Goal: Transaction & Acquisition: Register for event/course

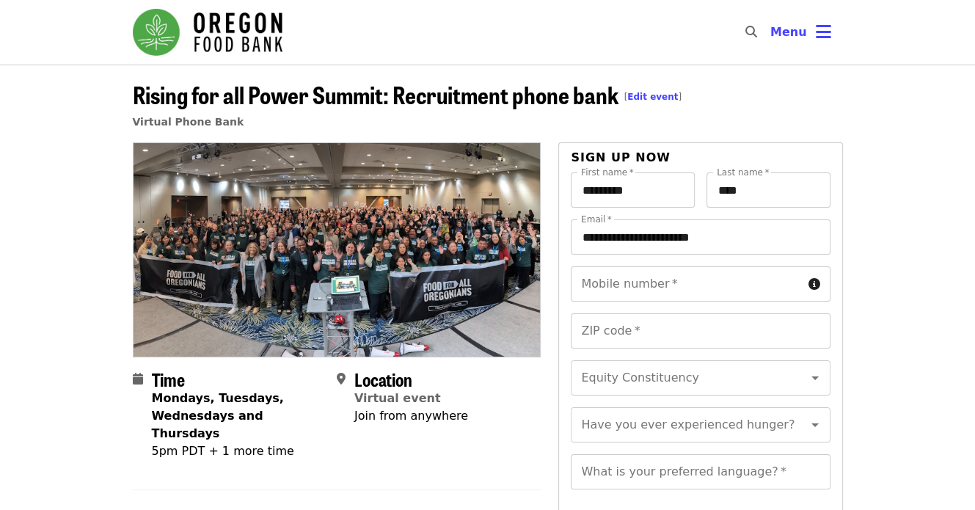
scroll to position [73, 0]
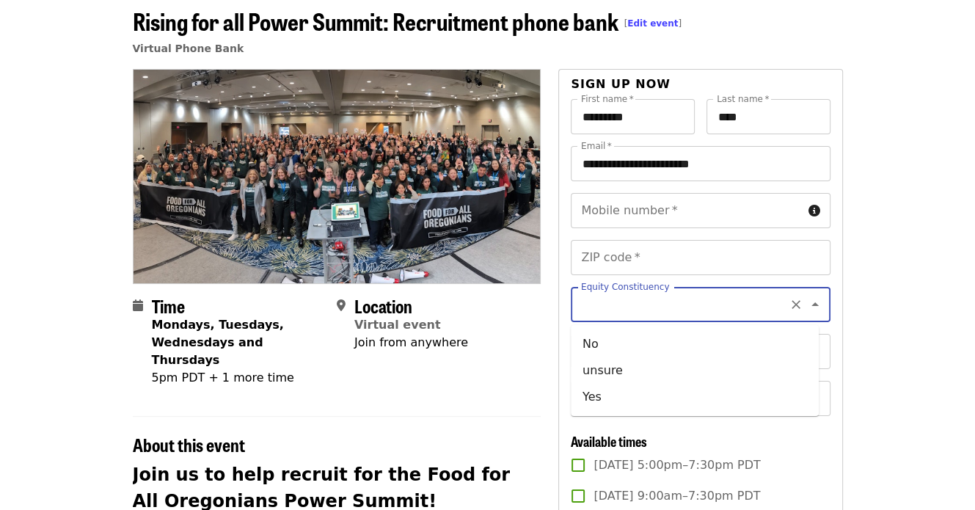
click at [646, 309] on input "Equity Constituency" at bounding box center [682, 304] width 200 height 28
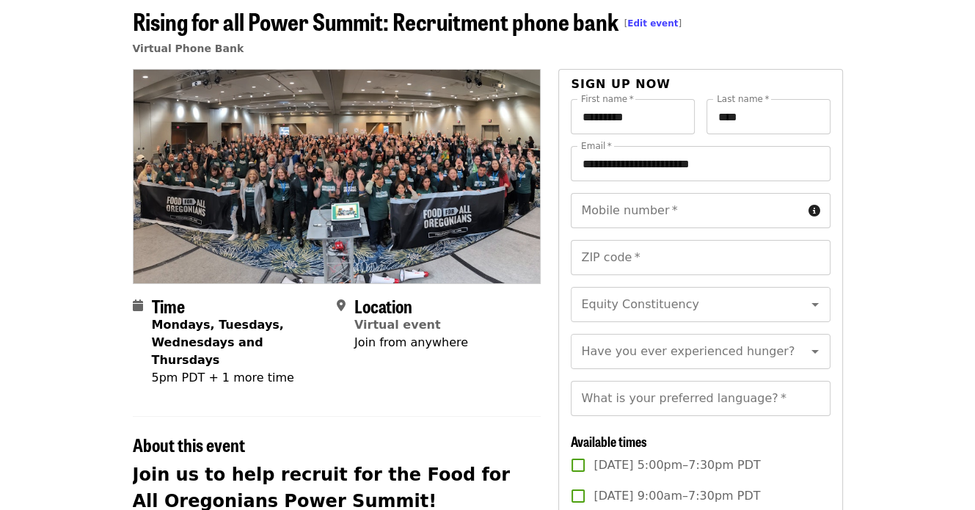
click at [447, 378] on section "Time Mondays, Tuesdays, Wednesdays and Thursdays 5pm PDT + 1 more time Location…" at bounding box center [337, 347] width 409 height 103
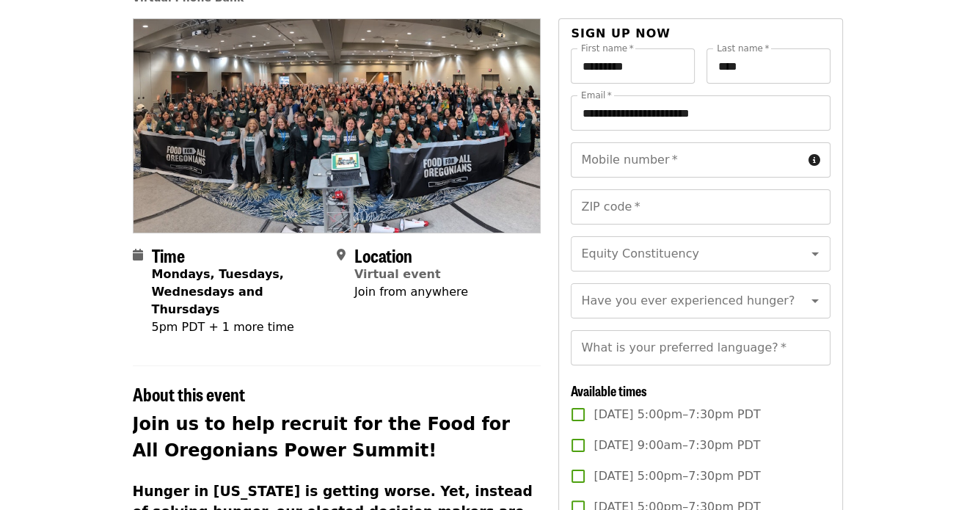
scroll to position [147, 0]
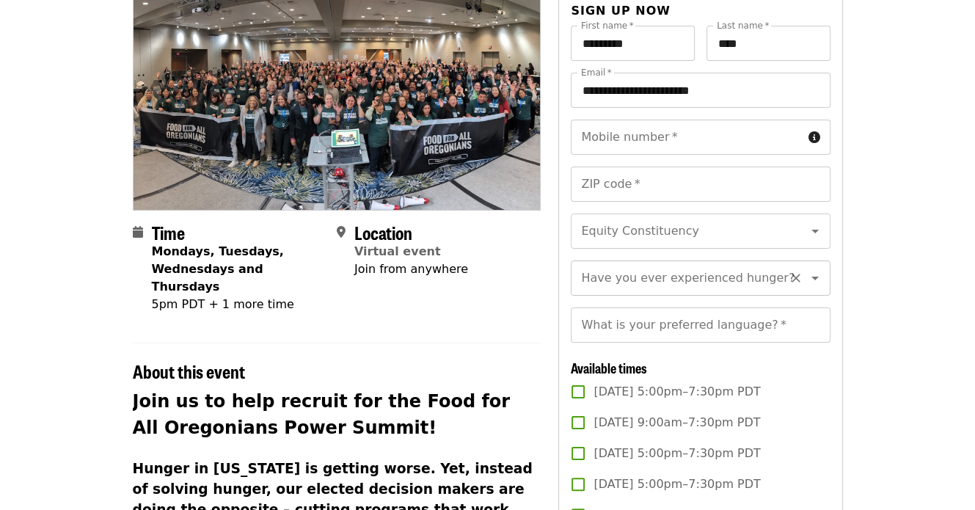
click at [660, 292] on input "Have you ever experienced hunger?" at bounding box center [682, 278] width 200 height 28
click at [466, 388] on h2 "Join us to help recruit for the Food for All Oregonians Power Summit!" at bounding box center [337, 414] width 409 height 53
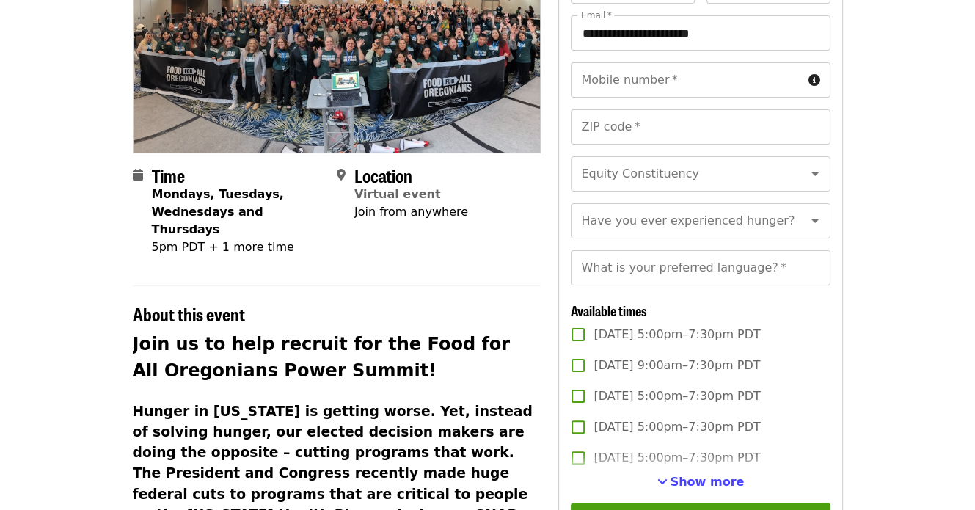
scroll to position [293, 0]
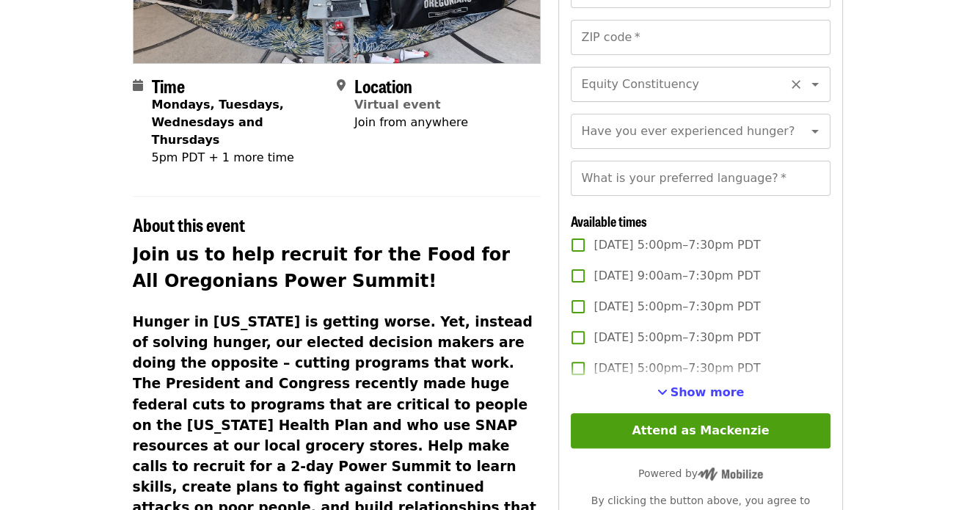
click at [610, 95] on input "Equity Constituency" at bounding box center [682, 84] width 200 height 28
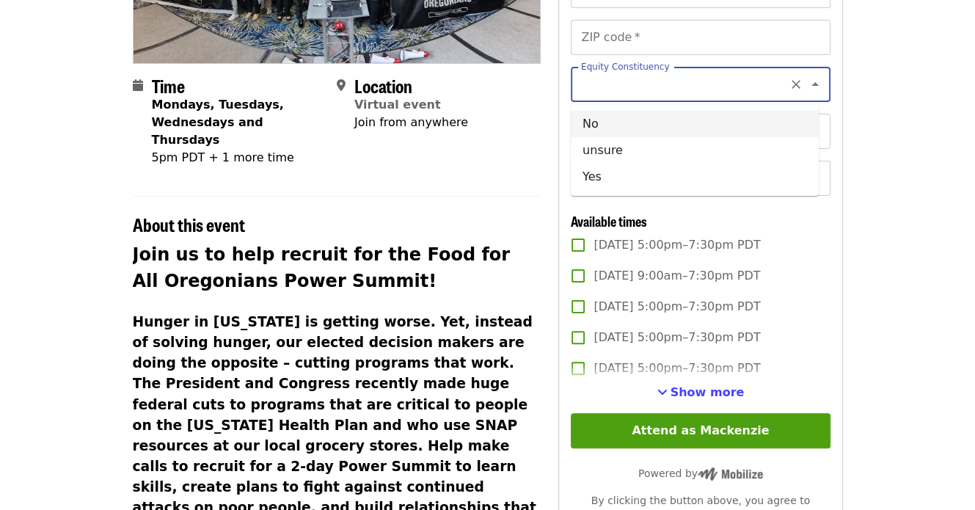
click at [470, 246] on h2 "Join us to help recruit for the Food for All Oregonians Power Summit!" at bounding box center [337, 267] width 409 height 53
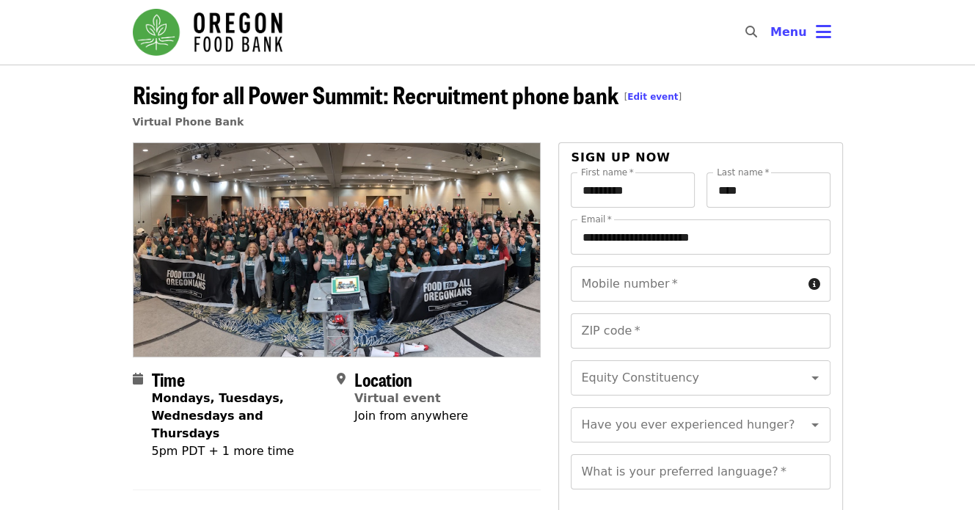
scroll to position [147, 0]
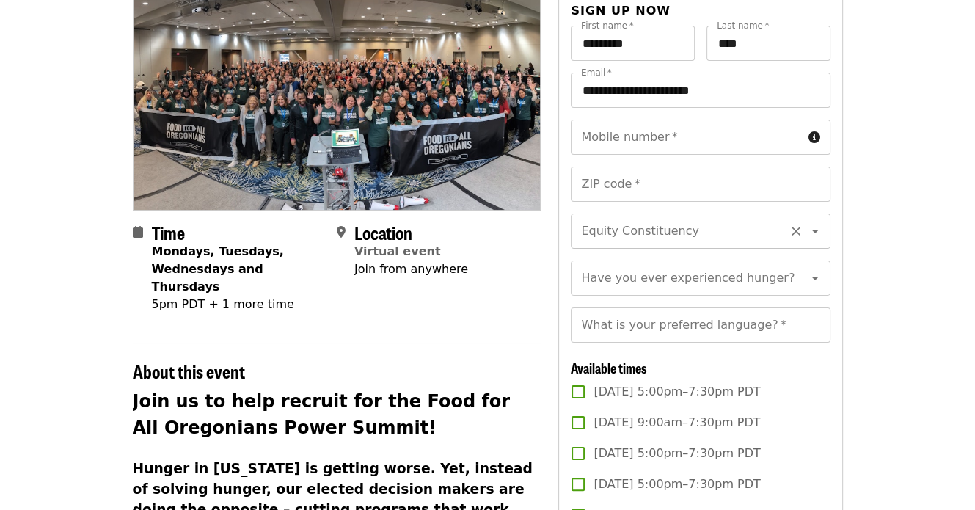
click at [731, 226] on input "Equity Constituency" at bounding box center [682, 231] width 200 height 28
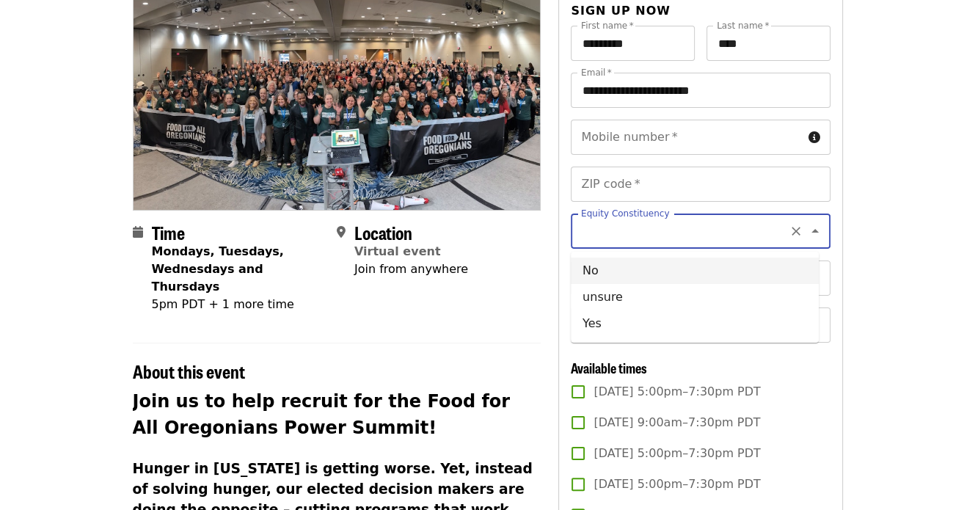
drag, startPoint x: 476, startPoint y: 294, endPoint x: 488, endPoint y: 293, distance: 12.5
click at [478, 295] on div "Location Virtual event Join from anywhere" at bounding box center [433, 268] width 192 height 92
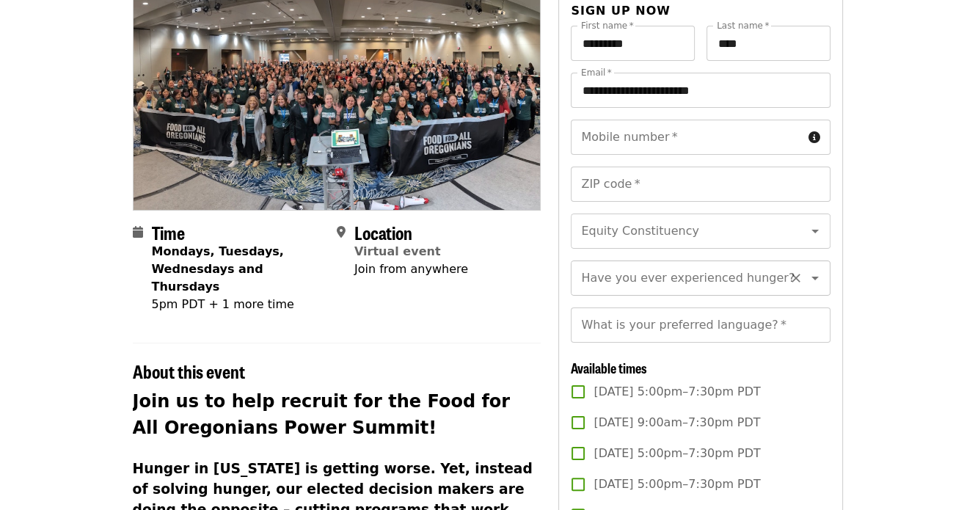
click at [645, 286] on div "Have you ever experienced hunger? Have you ever experienced hunger?" at bounding box center [700, 277] width 259 height 35
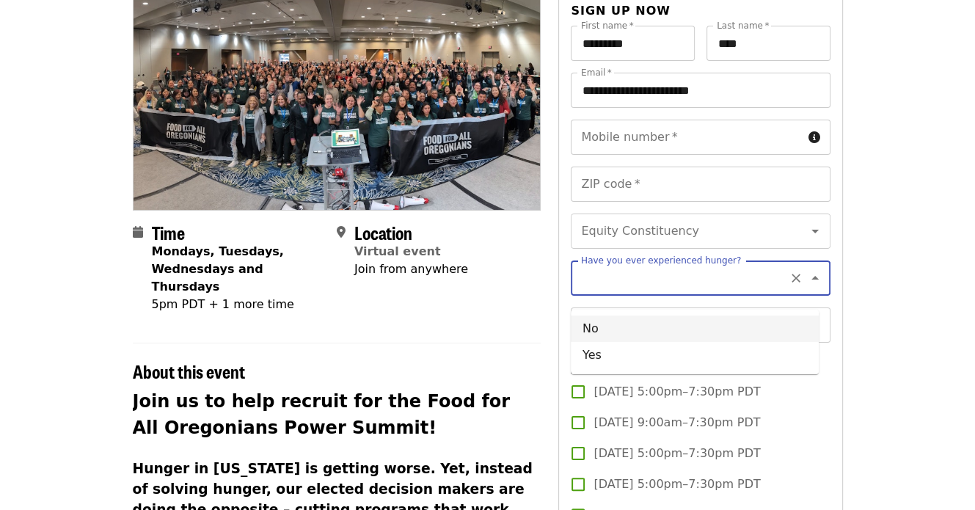
click at [510, 343] on div "About this event" at bounding box center [337, 363] width 409 height 40
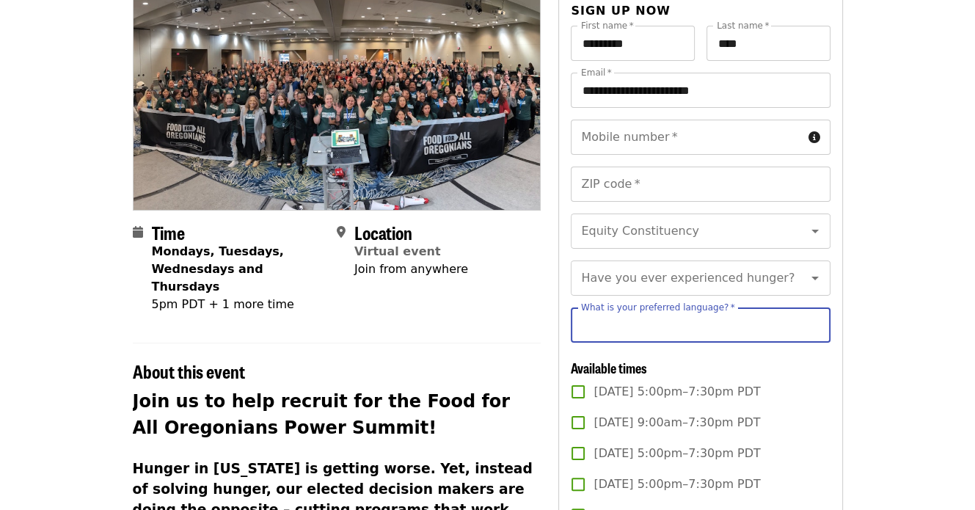
click at [622, 341] on div "What is your preferred language?   * What is your preferred language? *" at bounding box center [700, 324] width 259 height 35
click at [498, 388] on h2 "Join us to help recruit for the Food for All Oregonians Power Summit!" at bounding box center [337, 414] width 409 height 53
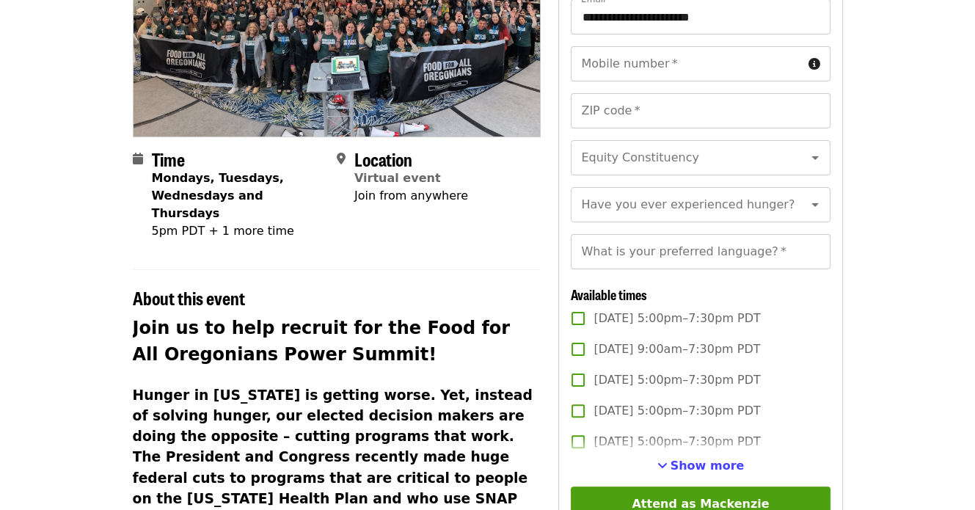
scroll to position [293, 0]
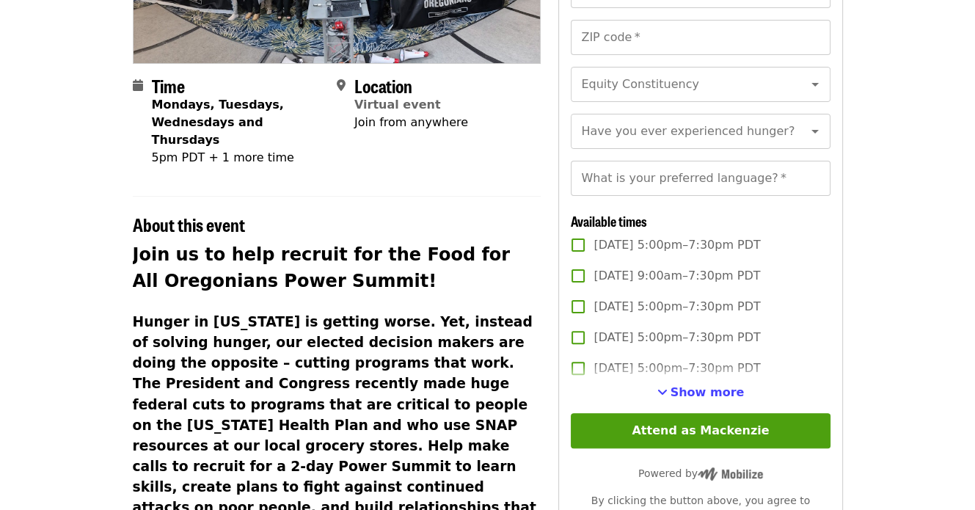
click at [684, 384] on label "[DATE] 5:00pm–7:30pm PDT" at bounding box center [690, 368] width 255 height 31
click at [686, 399] on span "Show more" at bounding box center [707, 392] width 74 height 14
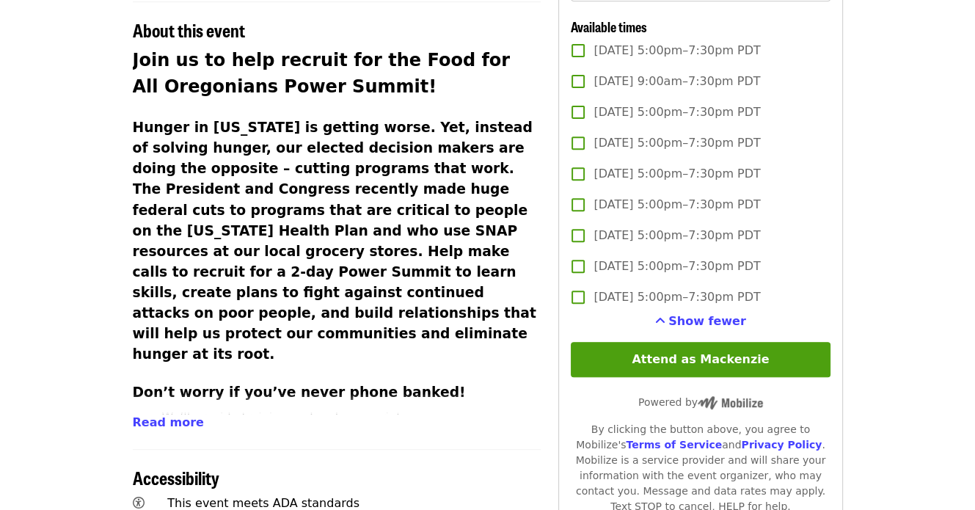
scroll to position [513, 0]
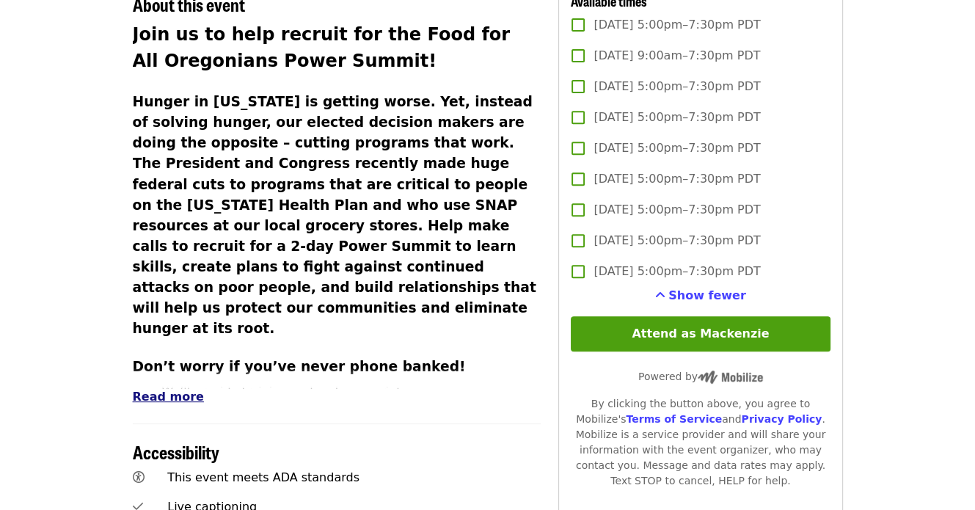
click at [177, 389] on span "Read more" at bounding box center [168, 396] width 71 height 14
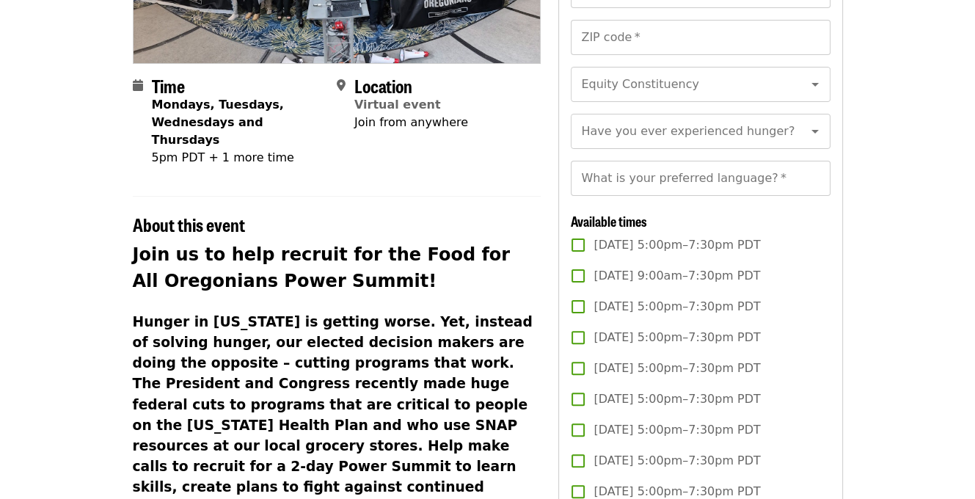
scroll to position [0, 0]
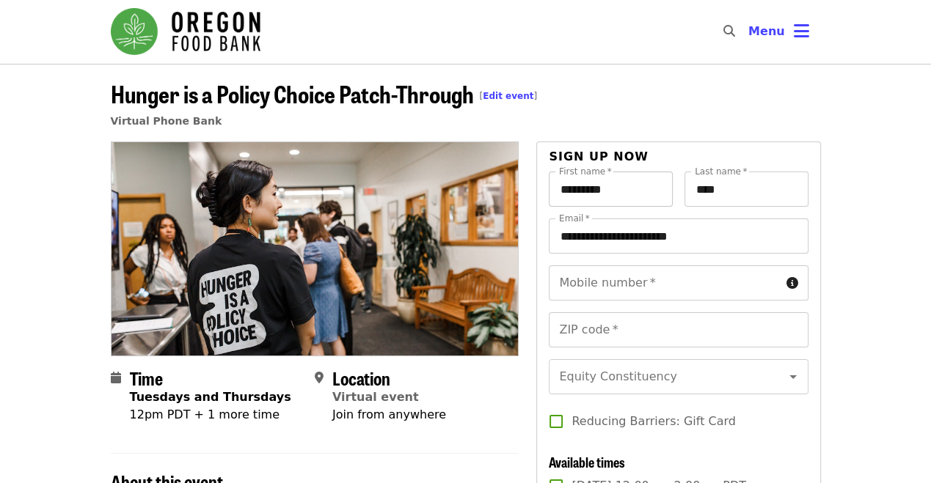
scroll to position [73, 0]
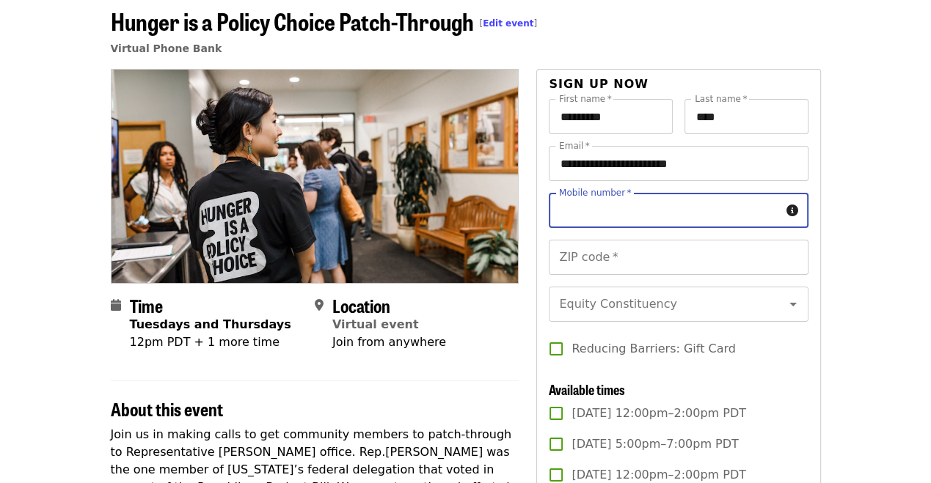
click at [640, 215] on input "Mobile number   *" at bounding box center [664, 210] width 231 height 35
type input "**********"
click at [611, 247] on input "ZIP code   *" at bounding box center [678, 257] width 259 height 35
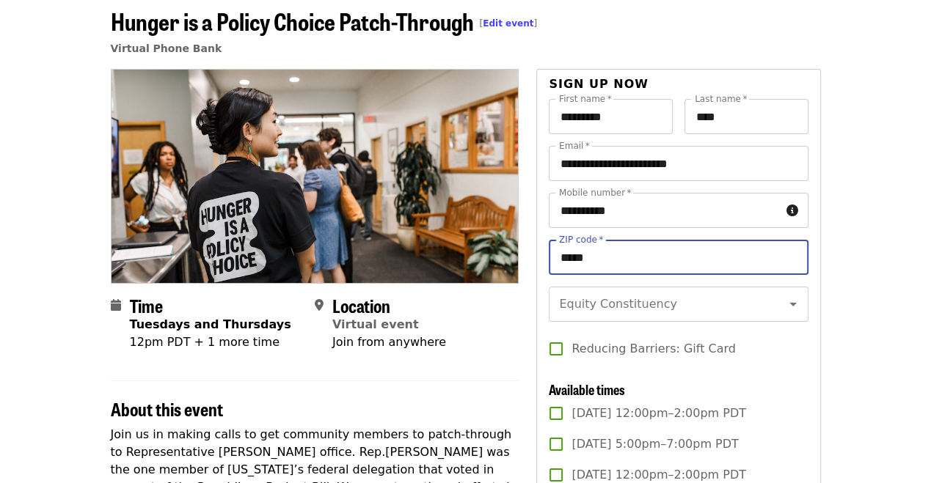
type input "*****"
drag, startPoint x: 788, startPoint y: 234, endPoint x: 838, endPoint y: 231, distance: 50.0
click at [792, 234] on div "**********" at bounding box center [678, 240] width 259 height 94
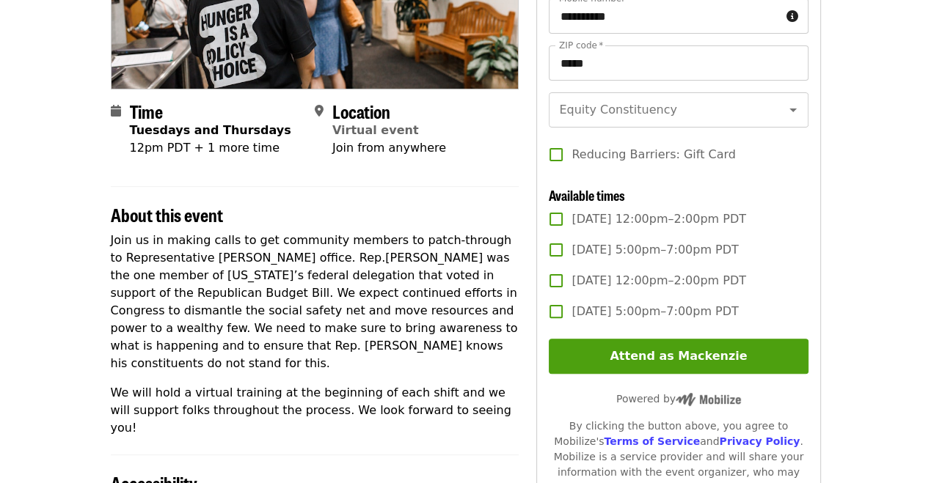
scroll to position [293, 0]
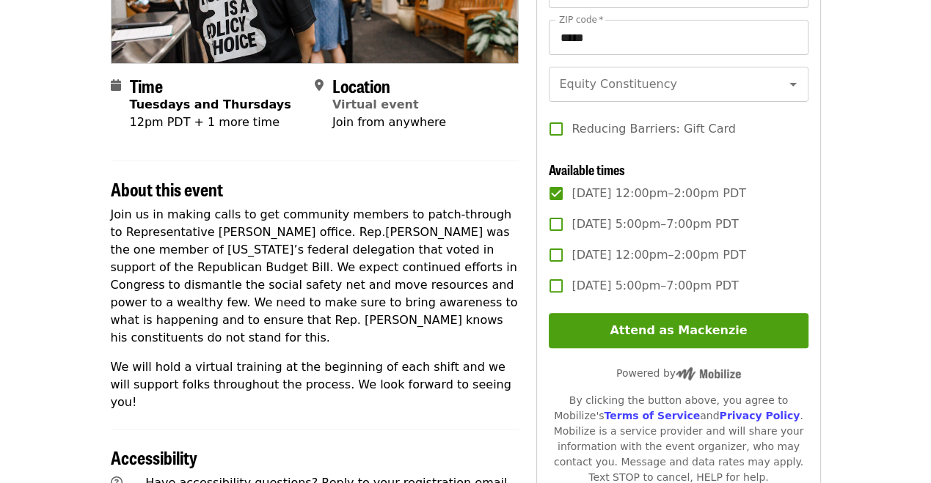
click at [647, 264] on span "Tue, Sep 23, 12:00pm–2:00pm PDT" at bounding box center [658, 255] width 175 height 18
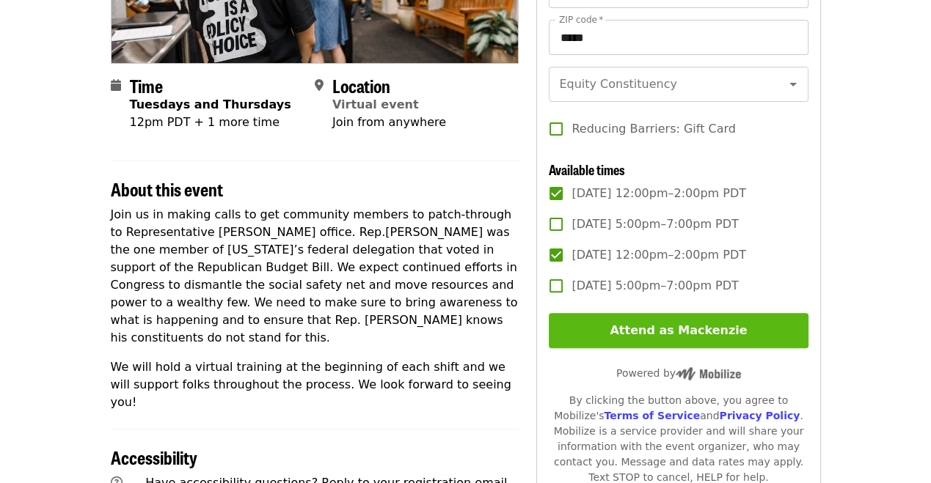
click at [675, 343] on button "Attend as Mackenzie" at bounding box center [678, 330] width 259 height 35
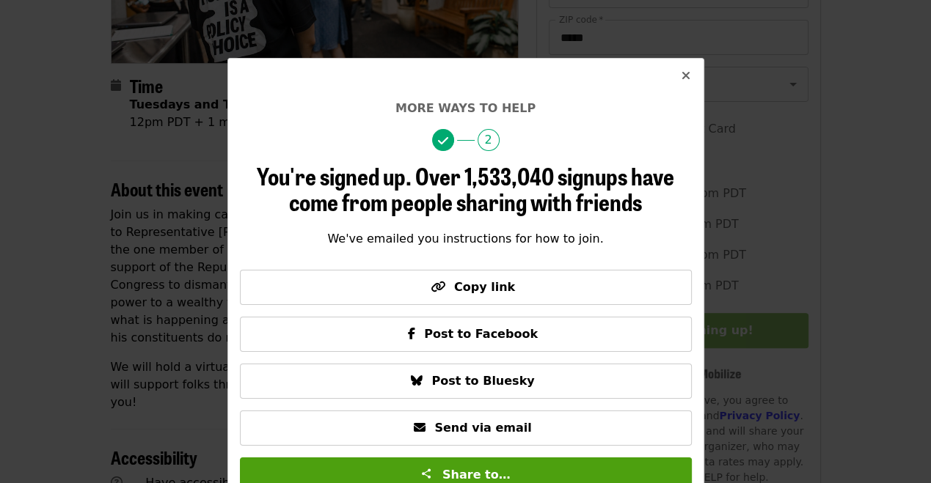
scroll to position [31, 0]
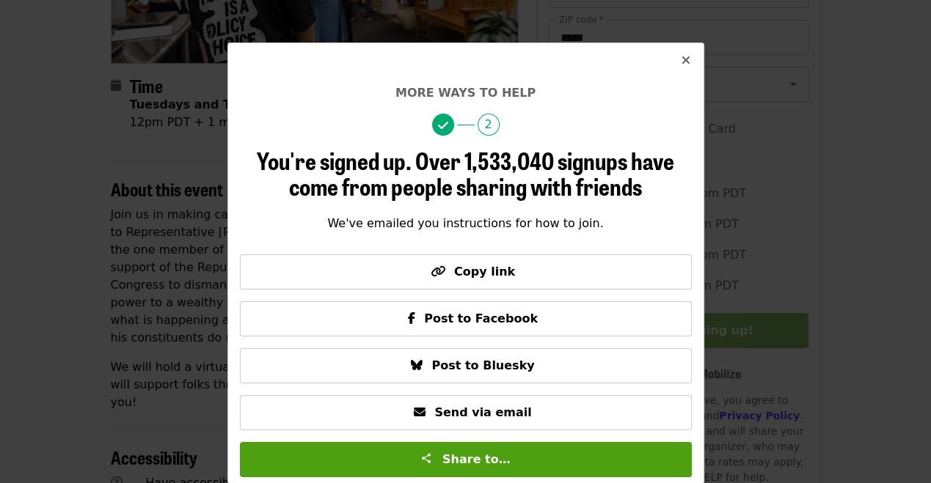
click at [681, 63] on icon "times icon" at bounding box center [685, 61] width 9 height 14
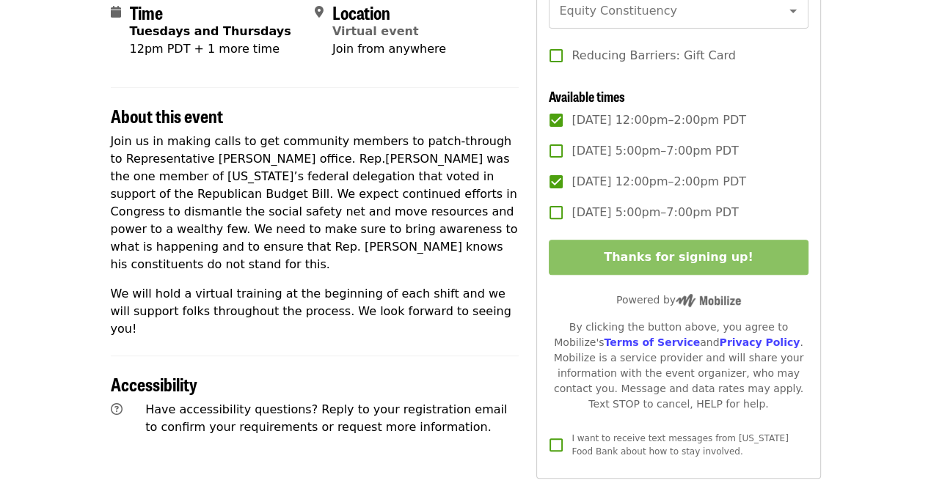
scroll to position [0, 0]
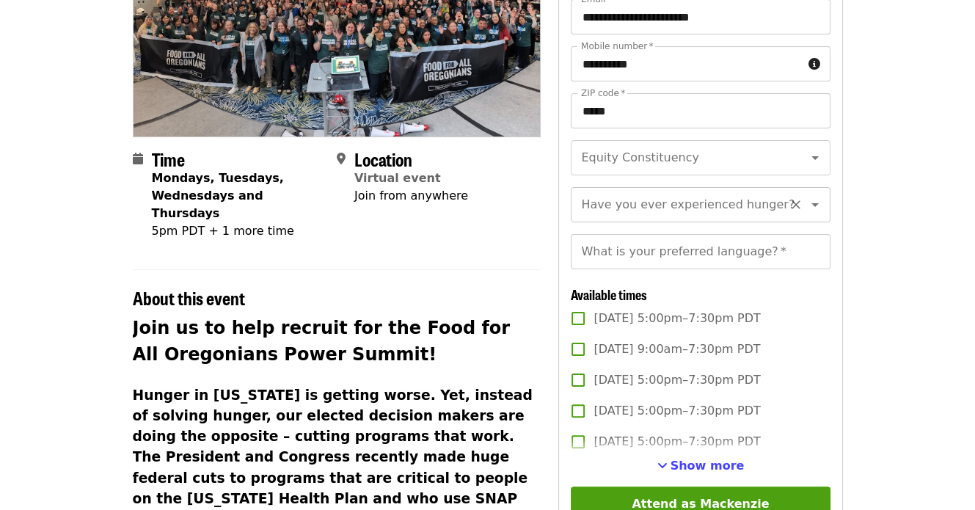
scroll to position [17, 0]
click at [851, 238] on div "Time Mondays, Tuesdays, Wednesdays and Thursdays 5pm PDT + 1 more time Location…" at bounding box center [487, 448] width 733 height 1053
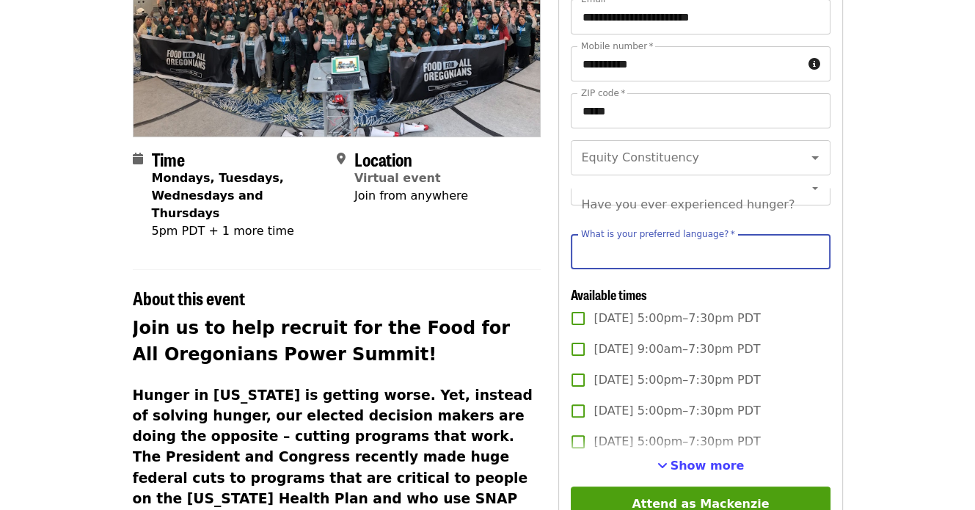
click at [727, 267] on div "What is your preferred language?   * What is your preferred language? *" at bounding box center [700, 251] width 259 height 35
type input "*******"
click at [860, 301] on article "Rising for all Power Summit: Recruitment phone bank [ Edit event ] Virtual Phon…" at bounding box center [487, 410] width 975 height 1131
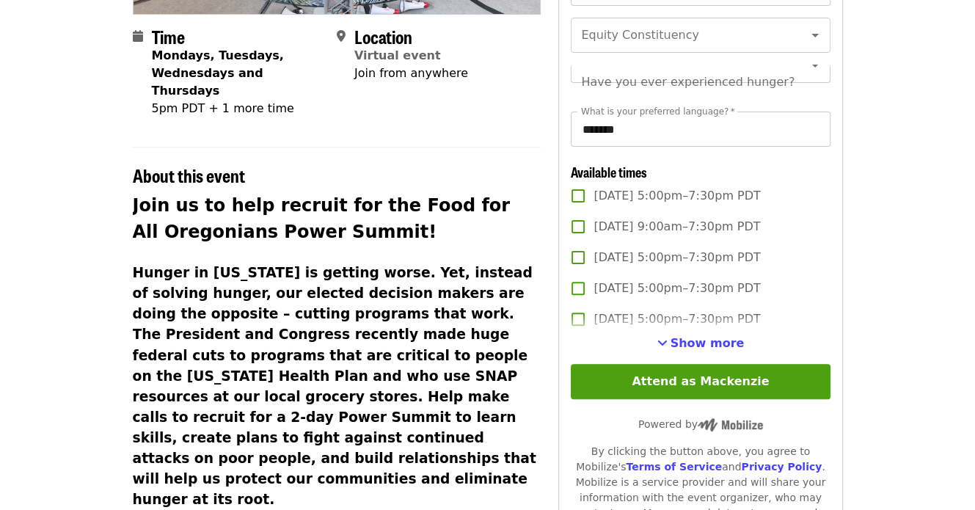
scroll to position [367, 0]
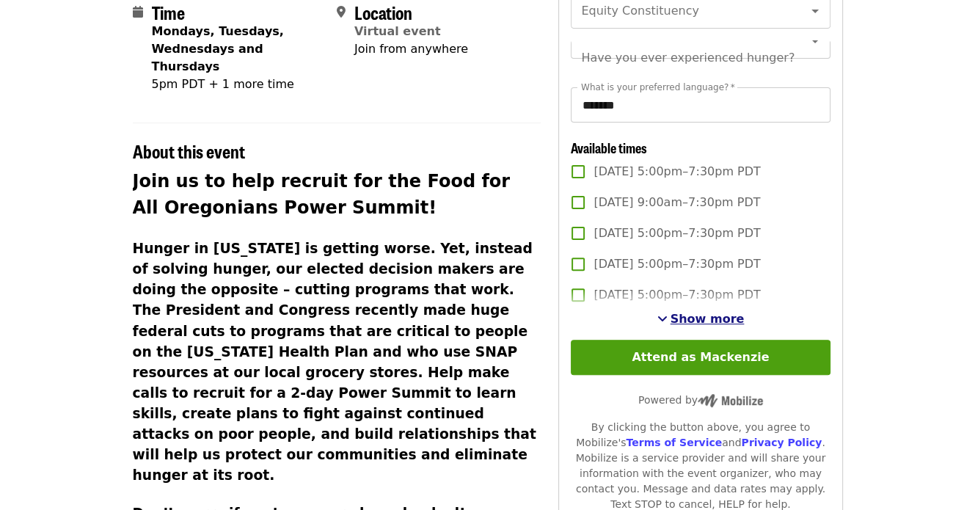
click at [698, 326] on span "Show more" at bounding box center [707, 319] width 74 height 14
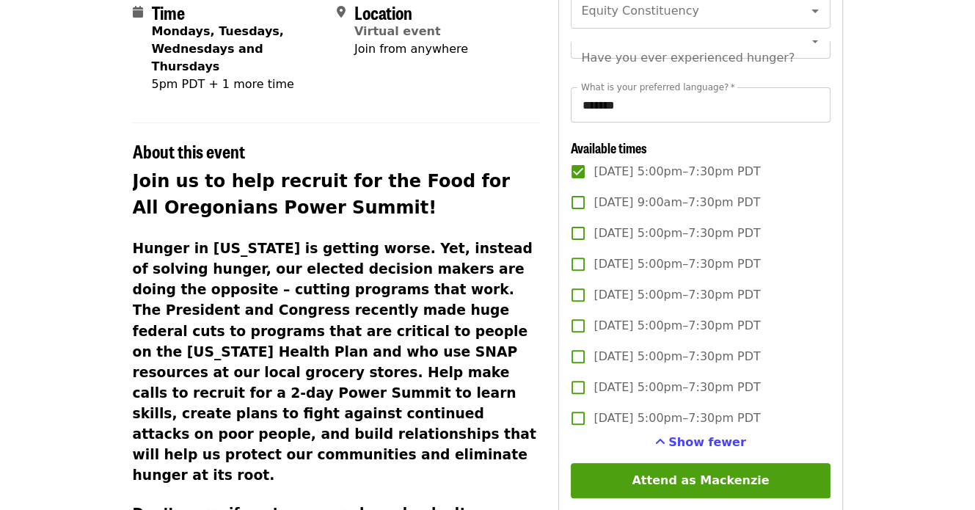
click at [604, 249] on label "[DATE] 5:00pm–7:30pm PDT" at bounding box center [690, 233] width 255 height 31
click at [599, 365] on span "[DATE] 5:00pm–7:30pm PDT" at bounding box center [676, 357] width 166 height 18
click at [632, 304] on span "[DATE] 5:00pm–7:30pm PDT" at bounding box center [676, 295] width 166 height 18
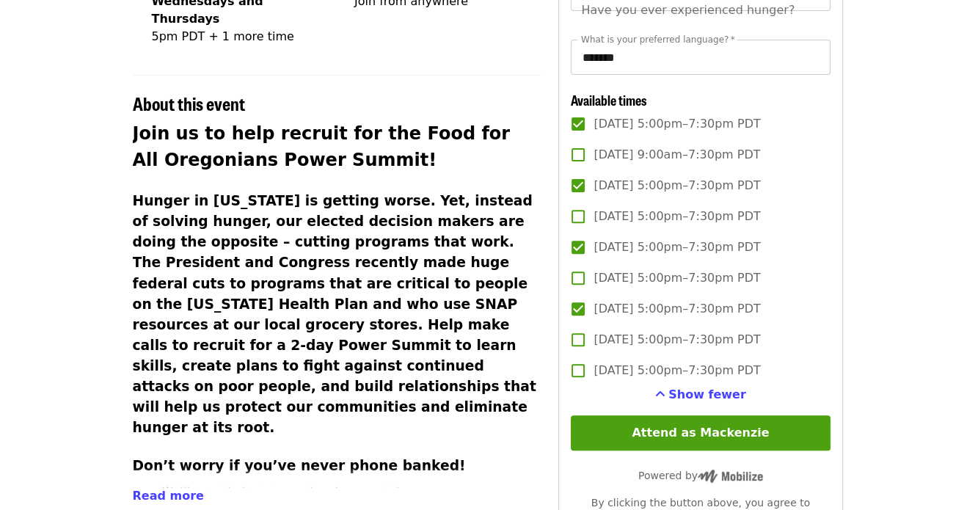
scroll to position [440, 0]
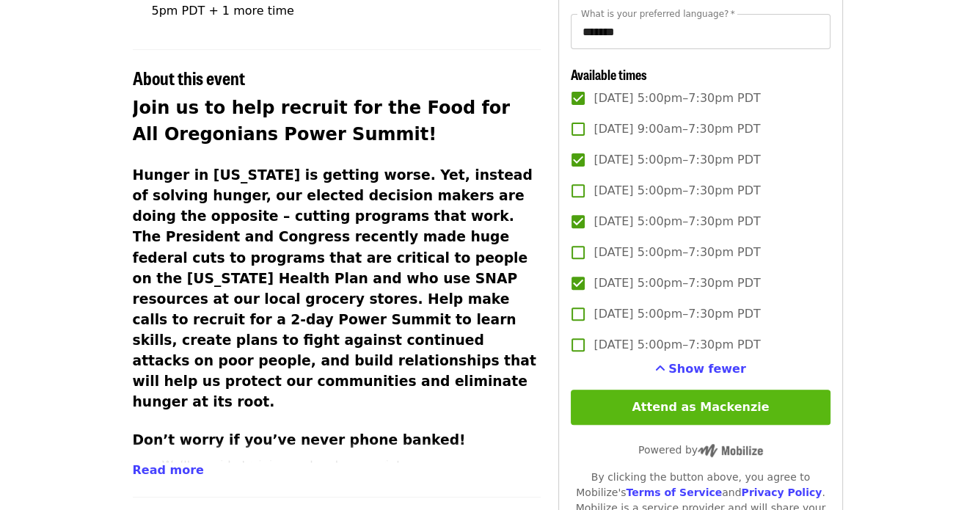
click at [734, 425] on button "Attend as Mackenzie" at bounding box center [700, 406] width 259 height 35
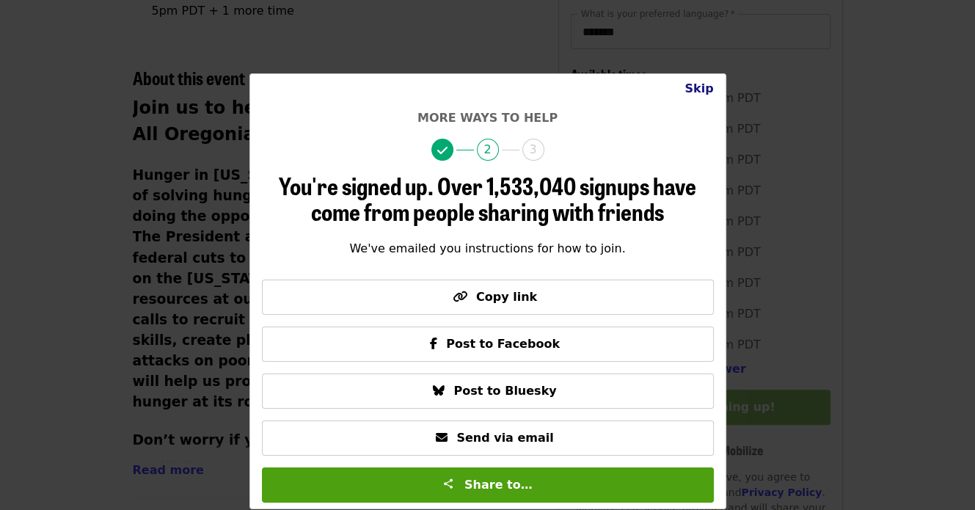
click at [704, 101] on button "Skip" at bounding box center [699, 88] width 52 height 29
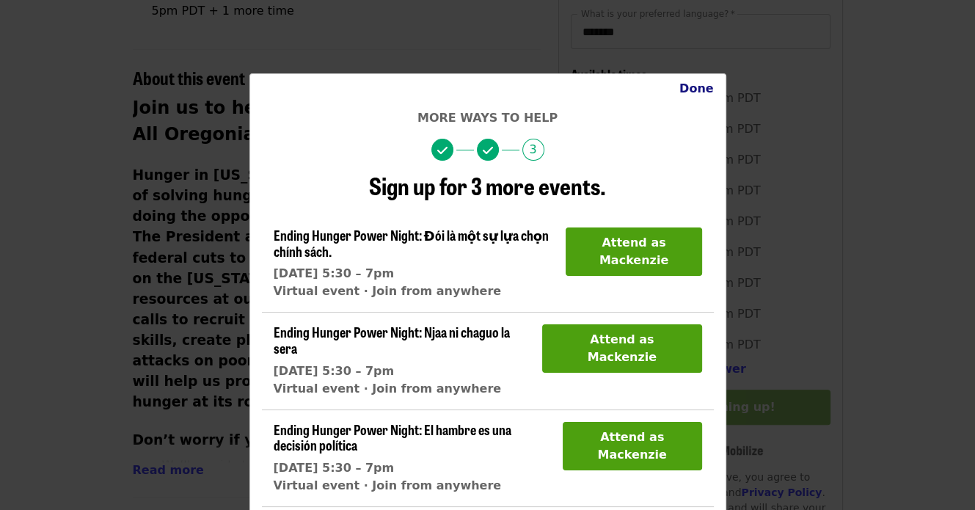
click at [700, 81] on button "Done" at bounding box center [696, 88] width 58 height 29
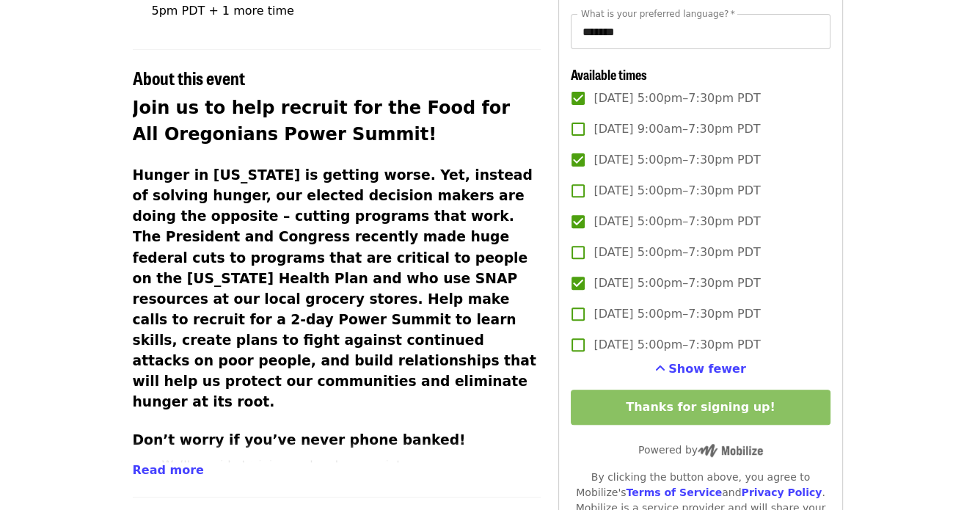
scroll to position [0, 0]
